Goal: Task Accomplishment & Management: Manage account settings

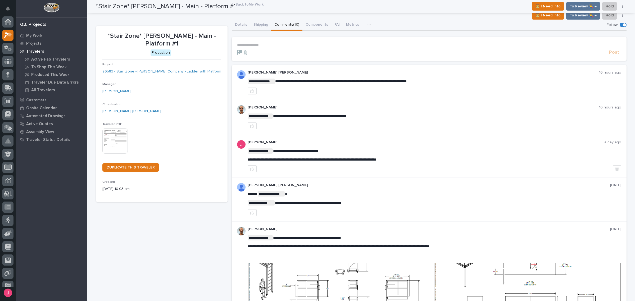
scroll to position [13, 0]
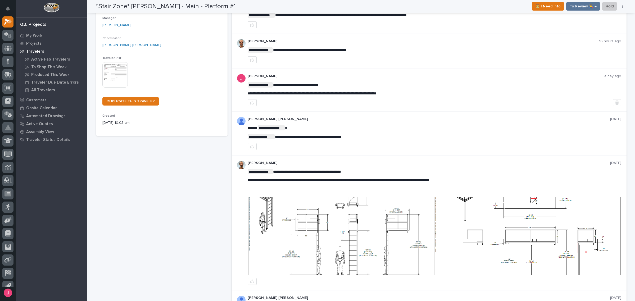
click at [552, 241] on img at bounding box center [527, 236] width 186 height 79
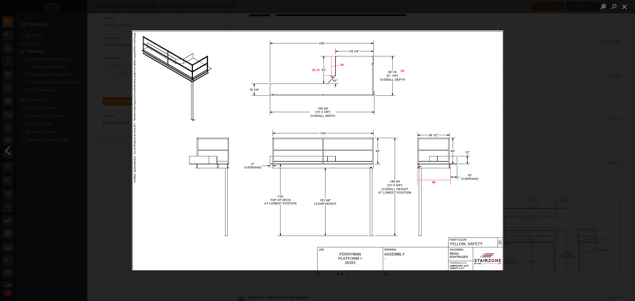
click at [551, 223] on div "Lightbox" at bounding box center [317, 150] width 635 height 301
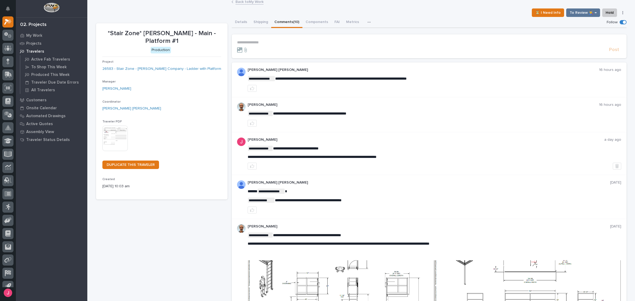
scroll to position [0, 0]
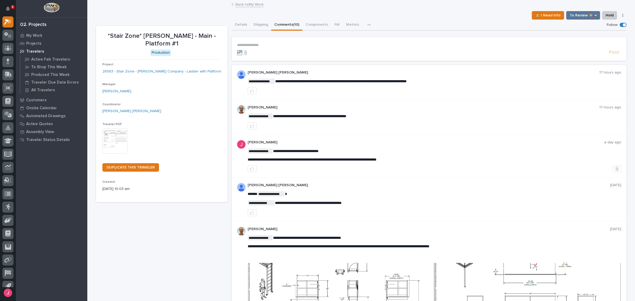
click at [38, 297] on div "My Work Projects Travelers Active Fab Travelers To Shop This Week Produced This…" at bounding box center [51, 165] width 71 height 269
click at [424, 40] on section "**********" at bounding box center [429, 49] width 395 height 24
click at [6, 8] on icon "Notifications" at bounding box center [8, 8] width 4 height 5
click at [161, 15] on div "⏳ I Need Info To Review 👨‍🏭 → Hold Cancel Change Traveler Type Regenerate PDF G…" at bounding box center [361, 15] width 530 height 8
click at [423, 18] on div "⏳ I Need Info To Review 👨‍🏭 → Hold Cancel Change Traveler Type Regenerate PDF G…" at bounding box center [361, 15] width 530 height 8
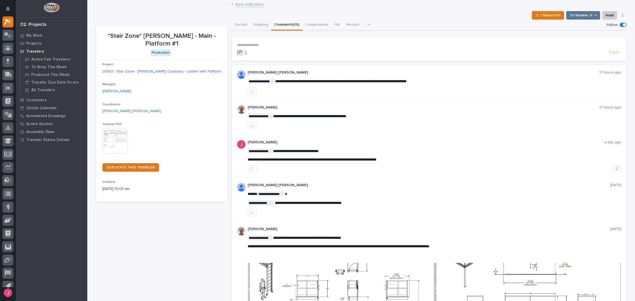
click at [252, 6] on link "Back to My Work" at bounding box center [249, 4] width 28 height 6
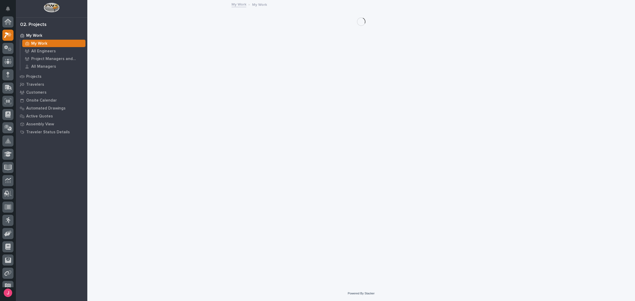
scroll to position [14, 0]
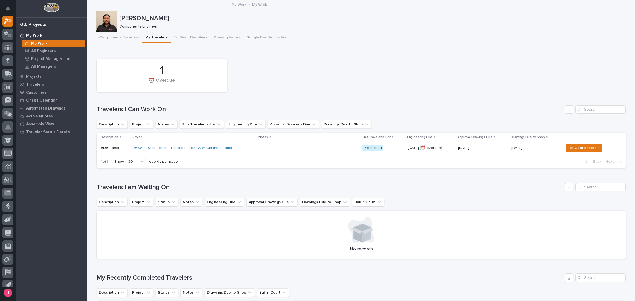
click at [331, 83] on div "1 ⏰ Overdue" at bounding box center [361, 75] width 534 height 38
drag, startPoint x: 282, startPoint y: 122, endPoint x: 282, endPoint y: 114, distance: 8.2
click at [282, 117] on div "1 ⏰ Overdue Travelers I Can Work On Description Project Notes This Traveler is …" at bounding box center [361, 112] width 529 height 112
click at [296, 111] on h1 "Travelers I Can Work On" at bounding box center [330, 110] width 466 height 8
click at [331, 34] on div "Components Travelers My Travelers To Shop This Week Drawing Issues Google Doc T…" at bounding box center [361, 37] width 530 height 11
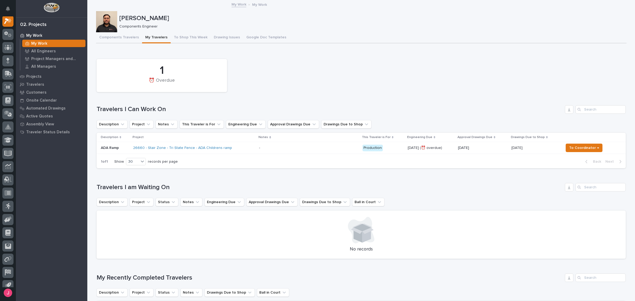
click at [328, 56] on div "1 ⏰ Overdue" at bounding box center [361, 75] width 534 height 38
drag, startPoint x: 468, startPoint y: 84, endPoint x: 433, endPoint y: 92, distance: 36.3
click at [468, 84] on div "1 ⏰ Overdue" at bounding box center [361, 75] width 534 height 38
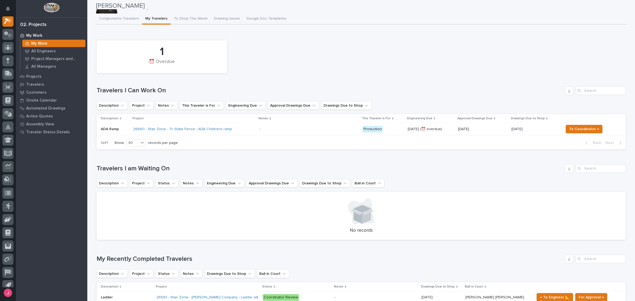
scroll to position [0, 0]
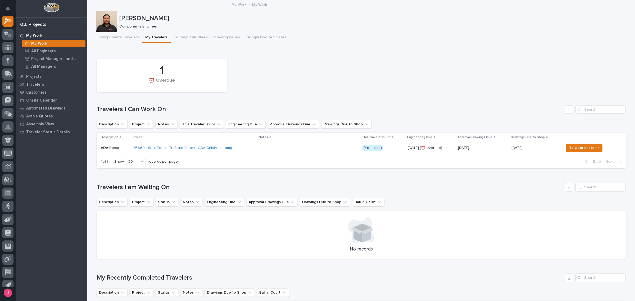
click at [242, 151] on div "26660 - Stair Zone - Tri State Fence - ADA Childrens ramp" at bounding box center [194, 148] width 122 height 9
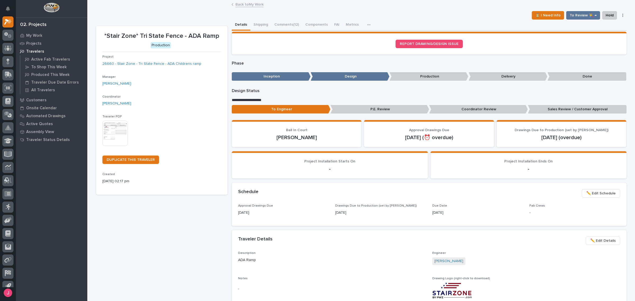
click at [286, 20] on button "Comments (12)" at bounding box center [286, 25] width 31 height 11
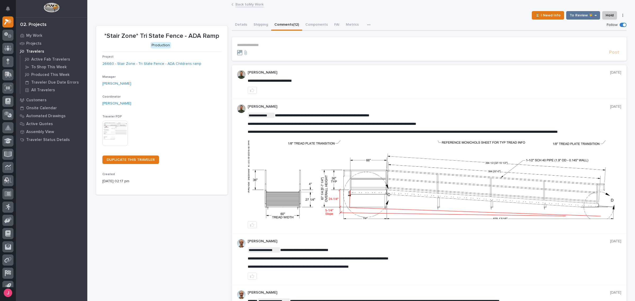
click at [444, 172] on img at bounding box center [434, 179] width 373 height 79
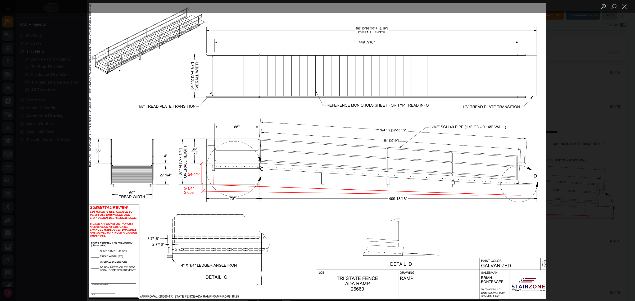
click at [605, 155] on div "Lightbox" at bounding box center [317, 150] width 635 height 301
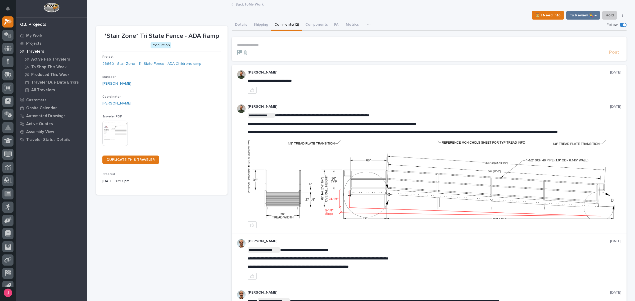
scroll to position [36, 0]
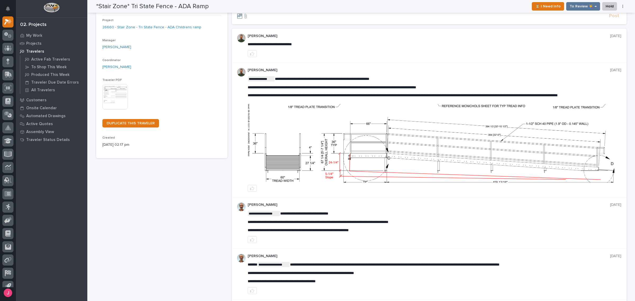
click at [487, 157] on img at bounding box center [434, 143] width 373 height 79
